Goal: Information Seeking & Learning: Find contact information

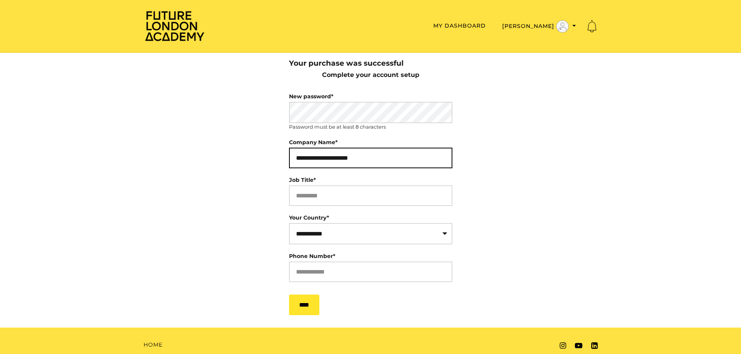
type input "**********"
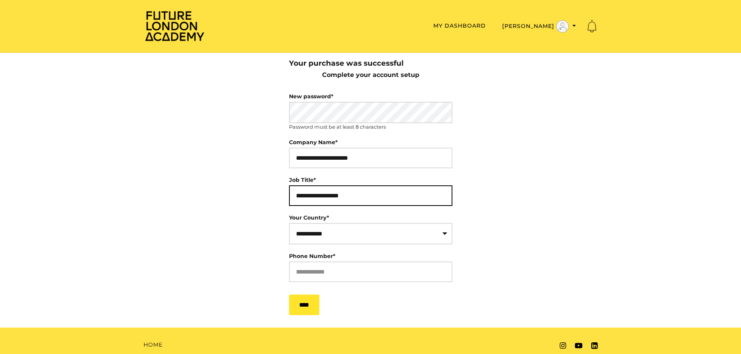
type input "**********"
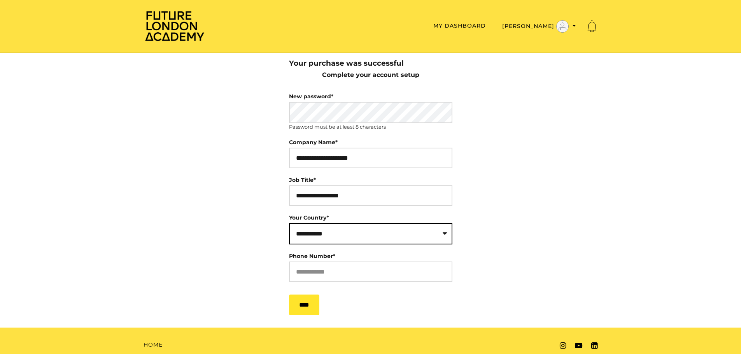
select select "**"
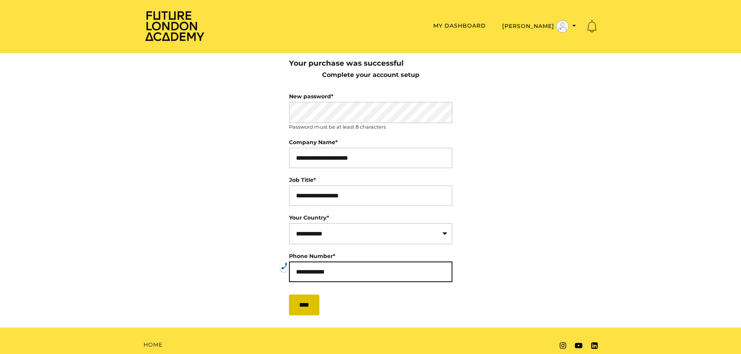
type input "**********"
click at [314, 307] on input "****" at bounding box center [304, 305] width 30 height 21
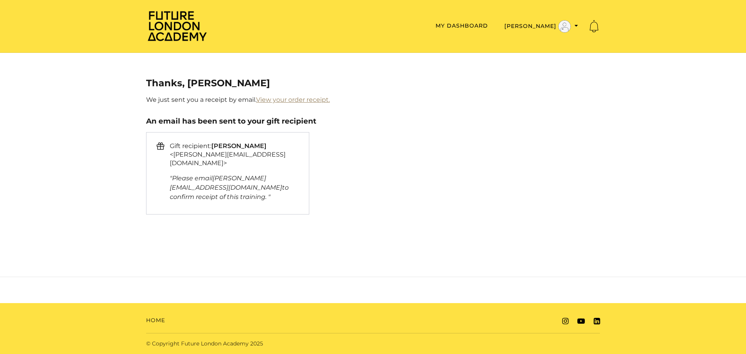
click at [281, 99] on link "View your order receipt." at bounding box center [293, 99] width 74 height 7
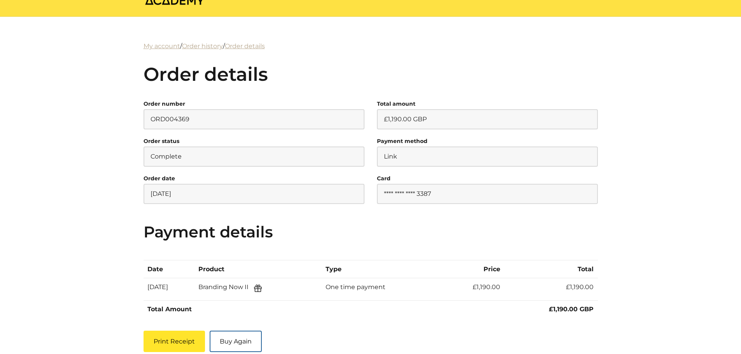
scroll to position [98, 0]
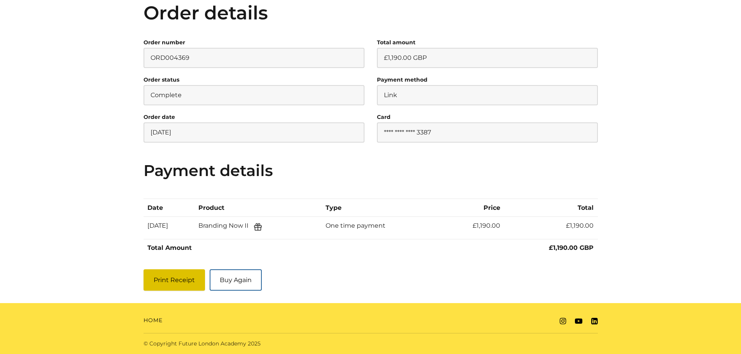
click at [172, 281] on button "Print Receipt" at bounding box center [173, 279] width 61 height 21
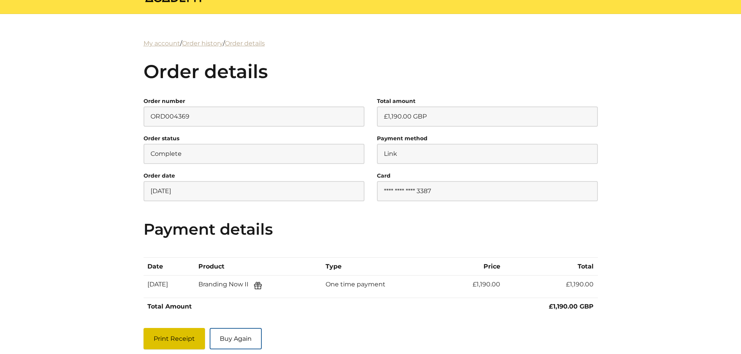
scroll to position [0, 0]
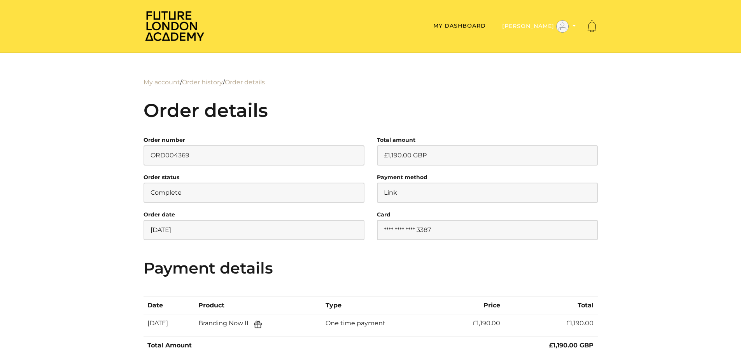
click at [544, 26] on button "[PERSON_NAME]" at bounding box center [539, 26] width 79 height 13
click at [548, 40] on link "My Account" at bounding box center [550, 39] width 68 height 12
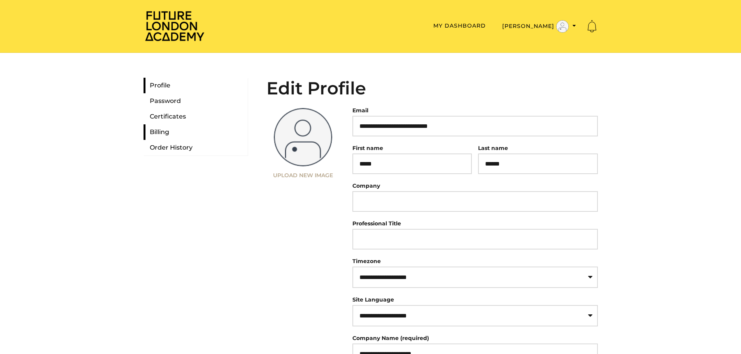
click at [166, 132] on link "Billing" at bounding box center [195, 132] width 104 height 16
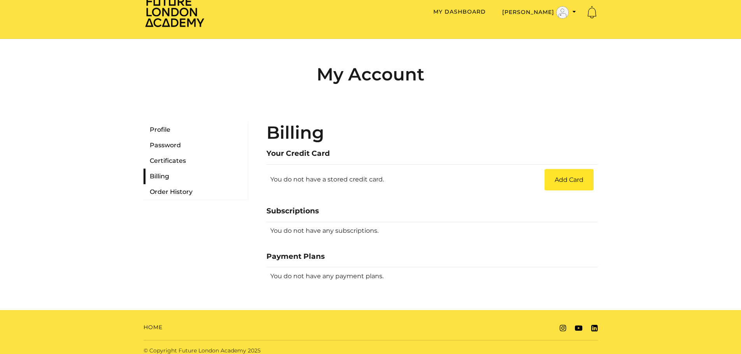
scroll to position [21, 0]
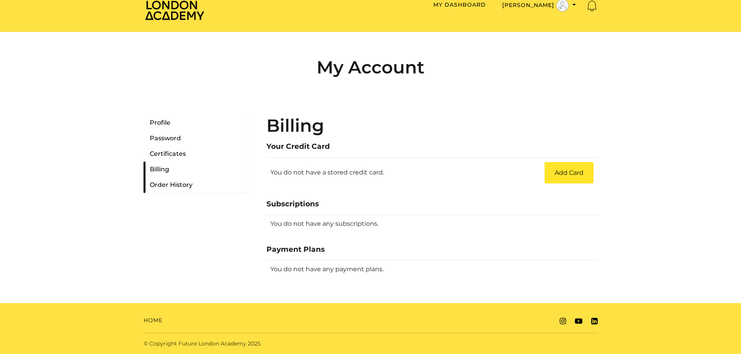
click at [170, 188] on link "Order History" at bounding box center [195, 185] width 104 height 16
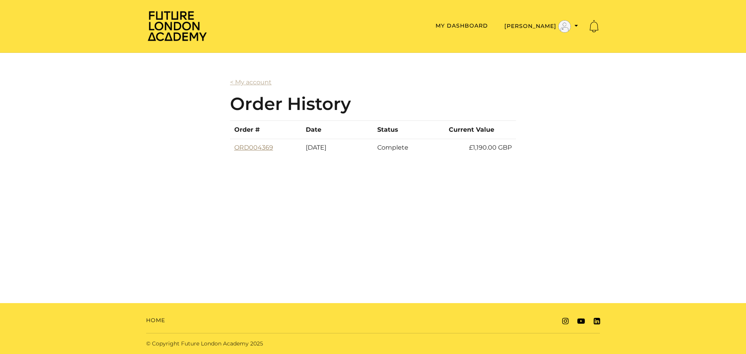
click at [247, 145] on link "ORD004369" at bounding box center [253, 147] width 39 height 7
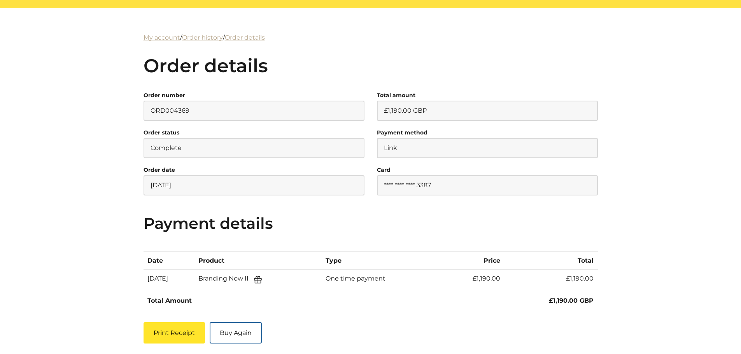
scroll to position [98, 0]
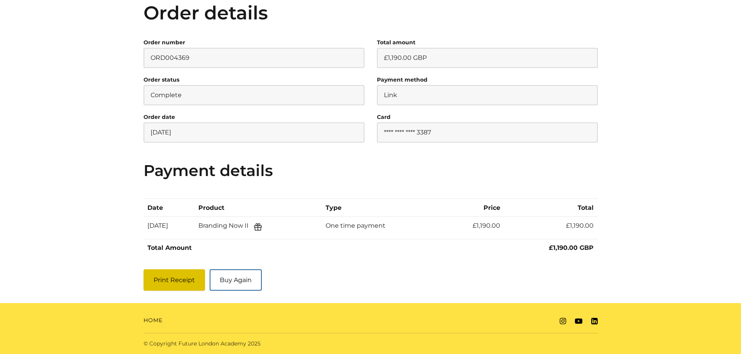
click at [160, 283] on button "Print Receipt" at bounding box center [173, 279] width 61 height 21
click at [154, 323] on link "Home" at bounding box center [152, 320] width 19 height 8
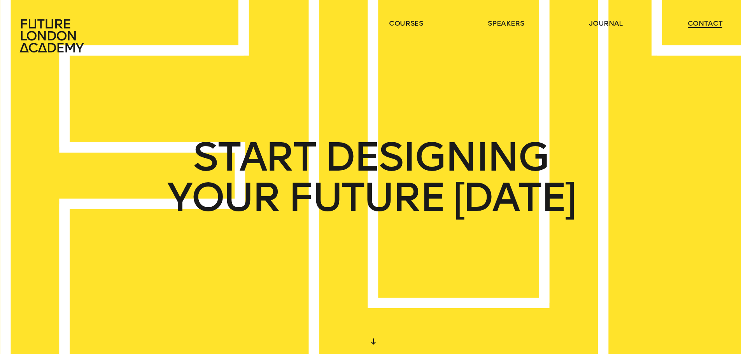
click at [706, 23] on link "contact" at bounding box center [704, 23] width 35 height 9
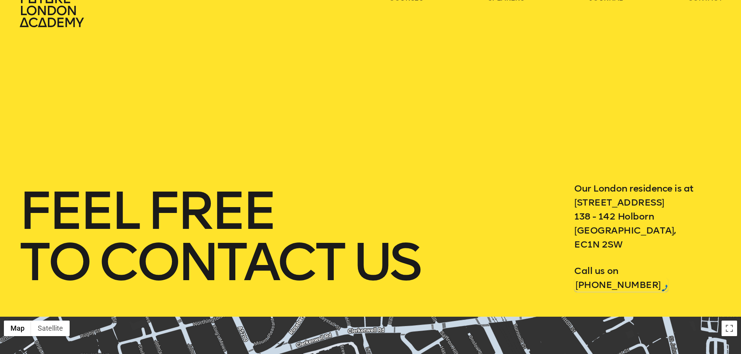
scroll to position [39, 0]
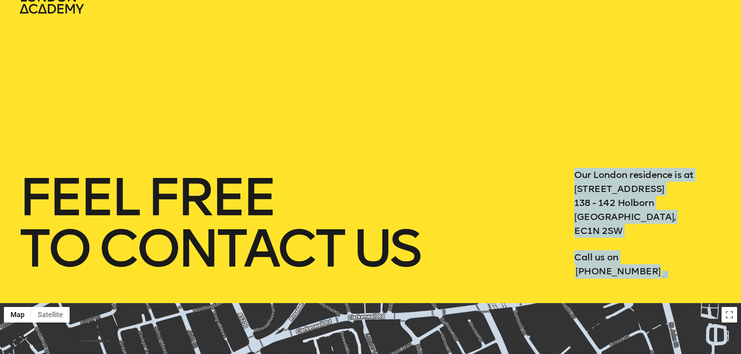
drag, startPoint x: 573, startPoint y: 173, endPoint x: 693, endPoint y: 273, distance: 156.3
click at [693, 273] on div "Our London residence is at 3 Waterhouse Square 138 - 142 Holborn London, EC1N 2…" at bounding box center [648, 223] width 148 height 110
copy div "Our London residence is at 3 Waterhouse Square 138 - 142 Holborn London, EC1N 2…"
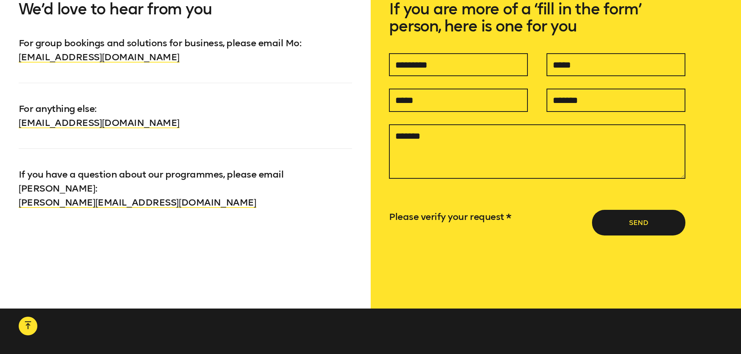
scroll to position [739, 0]
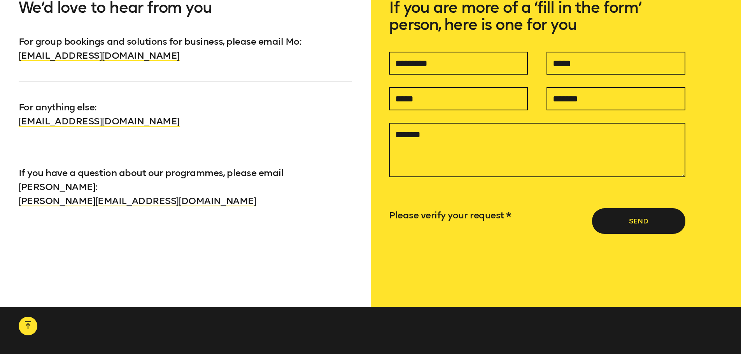
drag, startPoint x: 177, startPoint y: 121, endPoint x: 17, endPoint y: 123, distance: 159.4
click at [17, 123] on div "We’d love to hear from you For group bookings and solutions for business, pleas…" at bounding box center [185, 140] width 371 height 333
copy link "info@futurelondonacademy.co.uk"
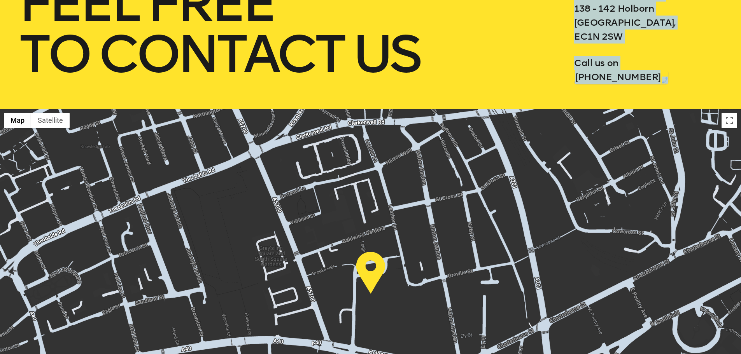
scroll to position [0, 0]
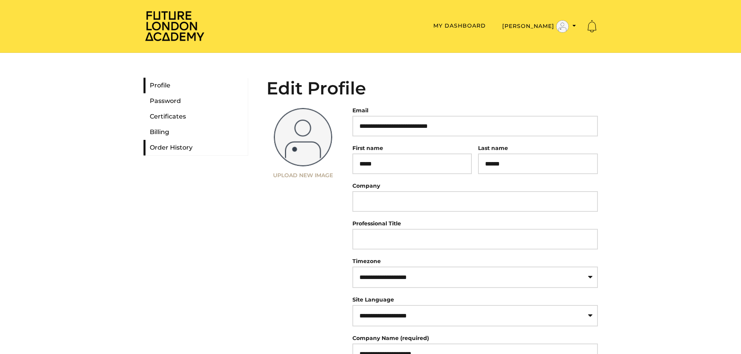
click at [166, 149] on link "Order History" at bounding box center [195, 148] width 104 height 16
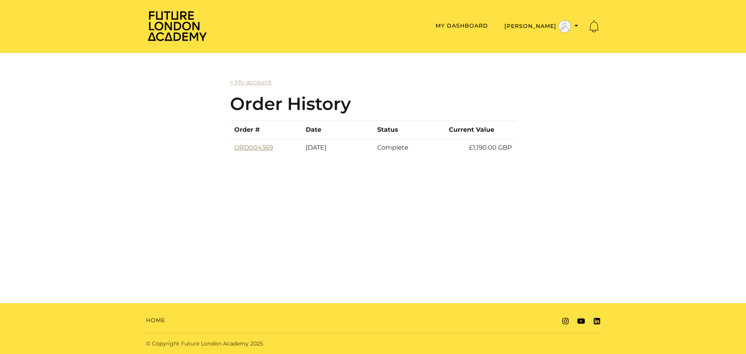
click at [255, 149] on link "ORD004369" at bounding box center [253, 147] width 39 height 7
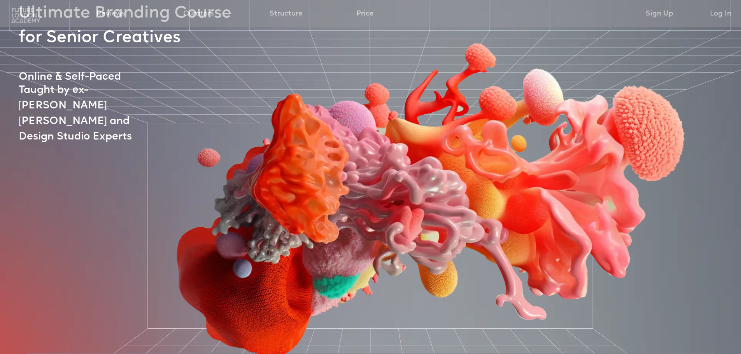
scroll to position [39, 0]
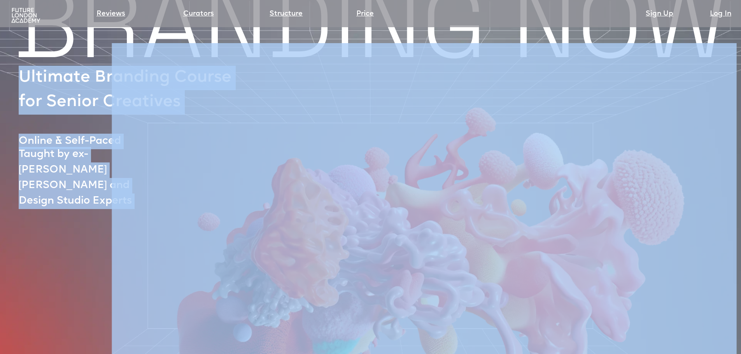
drag, startPoint x: 20, startPoint y: 77, endPoint x: 52, endPoint y: 93, distance: 35.7
click at [52, 93] on div "BRANDING NOW Ultimate Branding Course for Senior Creatives Online & Self-Paced …" at bounding box center [370, 294] width 741 height 602
click at [230, 127] on img at bounding box center [424, 219] width 624 height 421
click at [177, 106] on img at bounding box center [424, 219] width 624 height 421
click at [182, 105] on img at bounding box center [424, 219] width 624 height 421
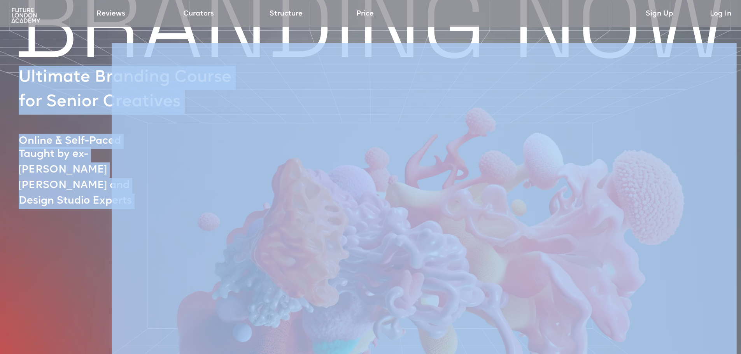
click at [149, 105] on img at bounding box center [424, 219] width 624 height 421
click at [181, 36] on img at bounding box center [424, 219] width 624 height 421
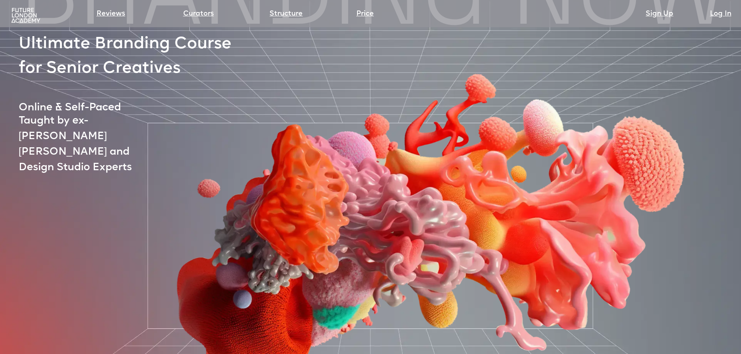
drag, startPoint x: 68, startPoint y: 73, endPoint x: 79, endPoint y: 72, distance: 10.9
click at [79, 72] on div at bounding box center [407, 201] width 726 height 383
